Goal: Transaction & Acquisition: Purchase product/service

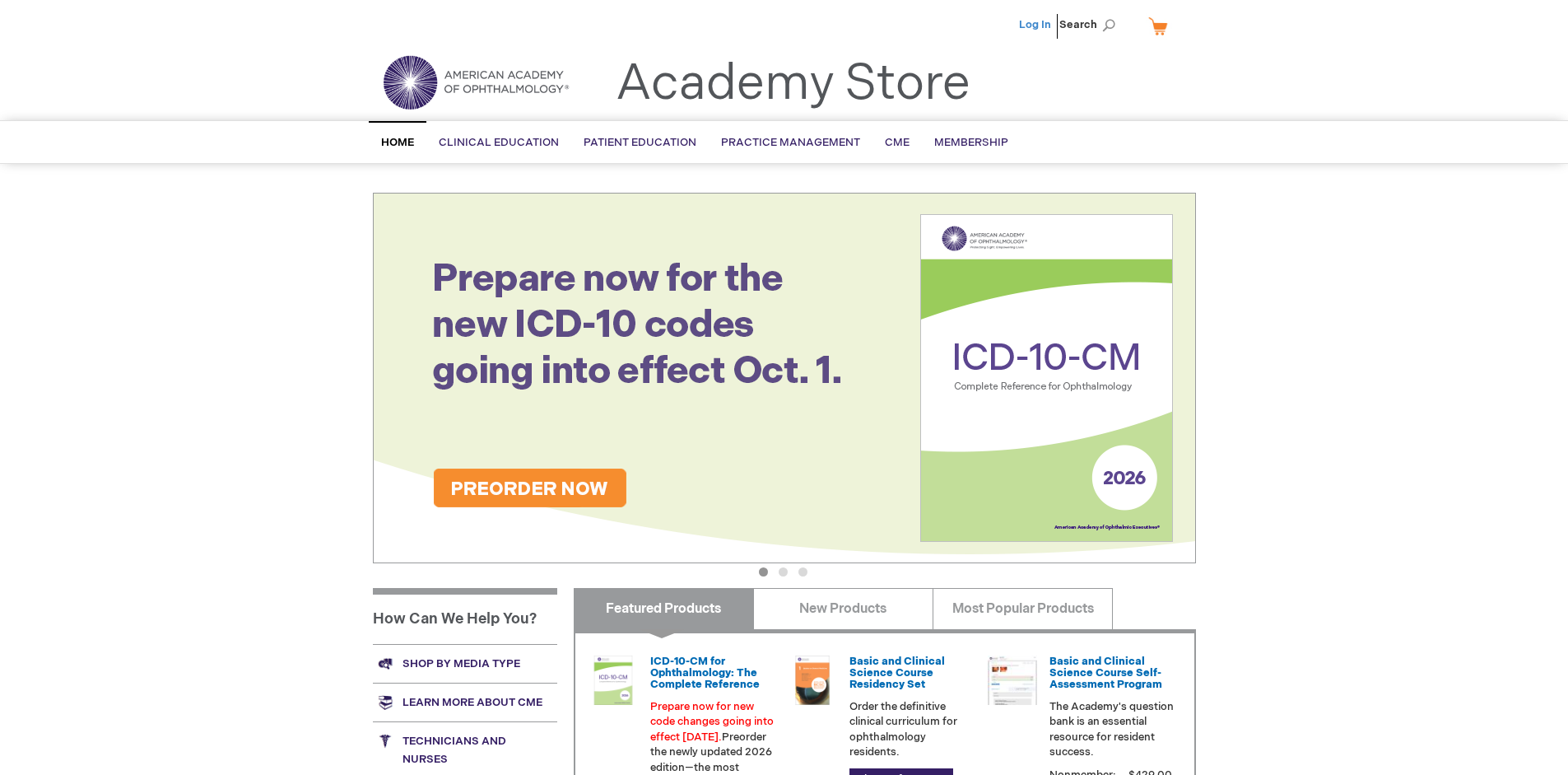
click at [1036, 24] on link "Log In" at bounding box center [1035, 24] width 32 height 14
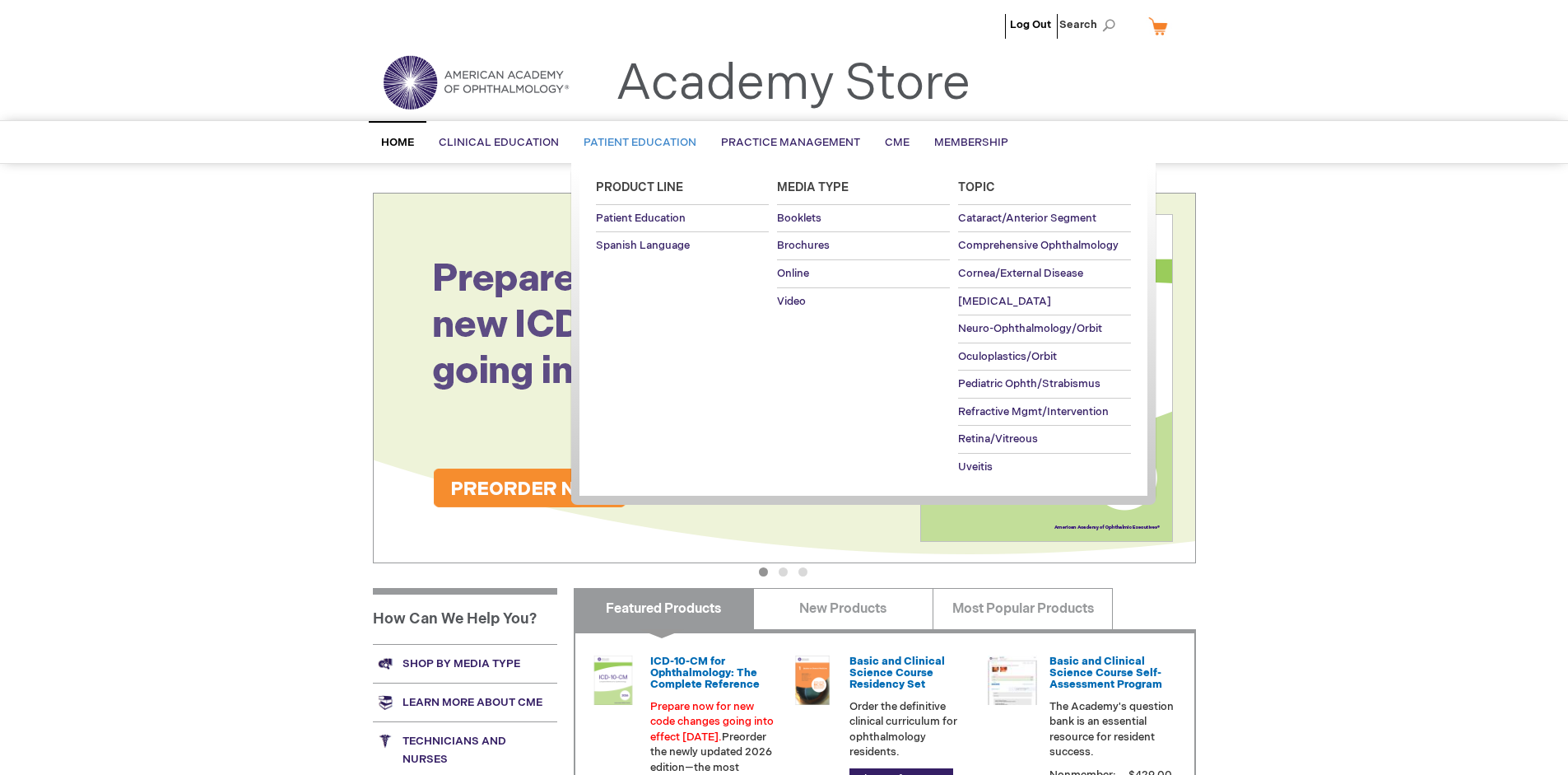
click at [635, 142] on span "Patient Education" at bounding box center [639, 142] width 113 height 14
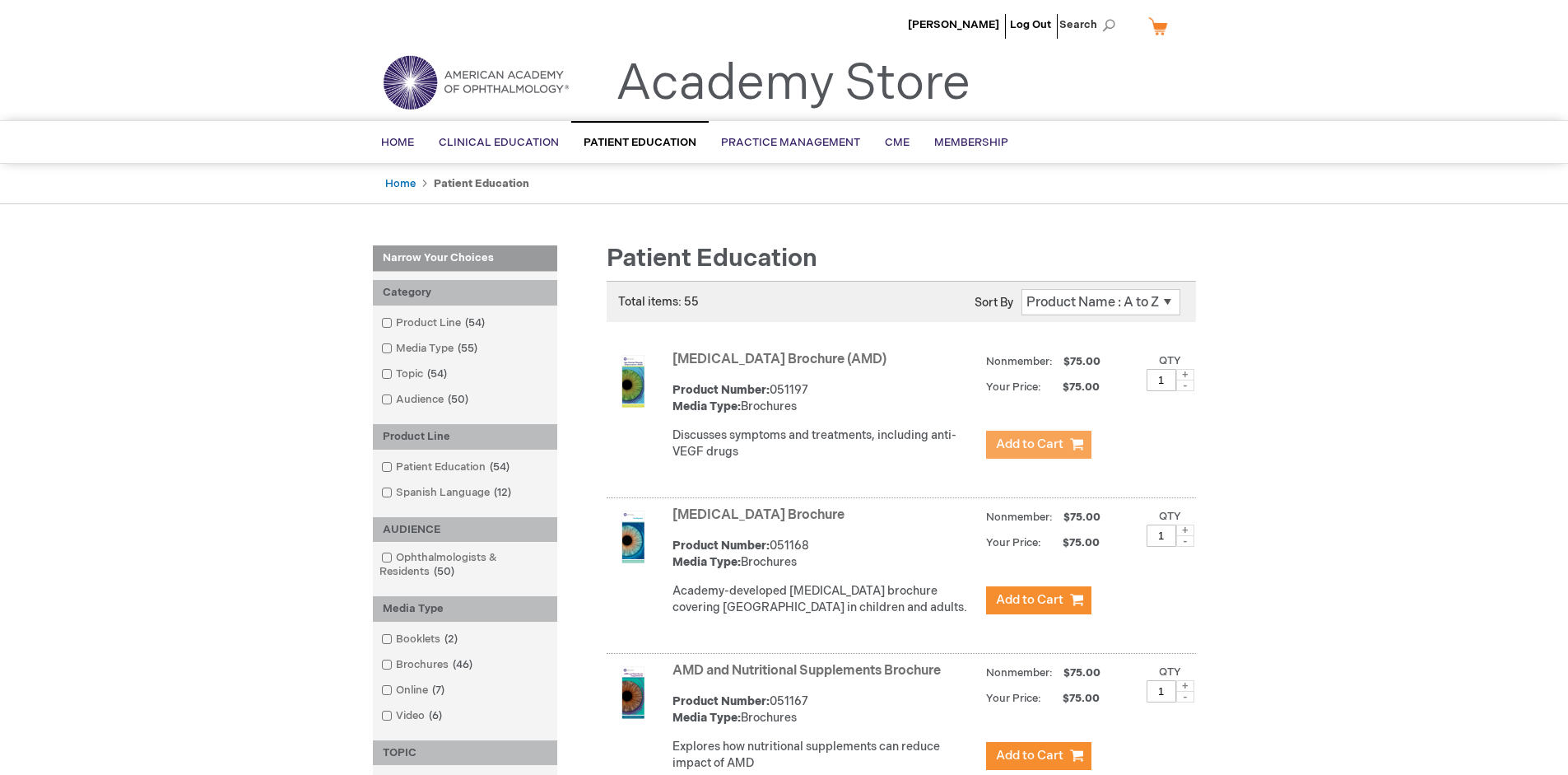
click at [1038, 445] on span "Add to Cart" at bounding box center [1030, 444] width 68 height 15
click at [810, 679] on link "AMD and Nutritional Supplements Brochure" at bounding box center [807, 670] width 268 height 15
